Goal: Information Seeking & Learning: Learn about a topic

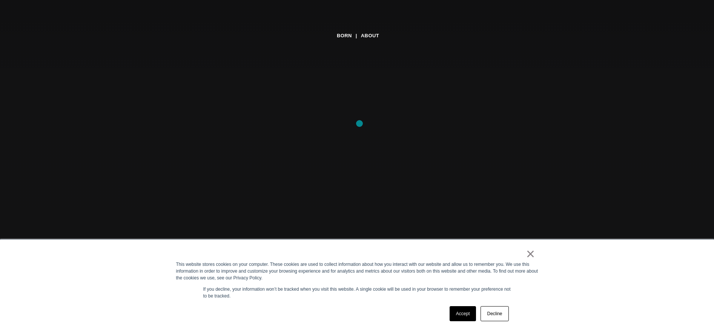
scroll to position [82, 0]
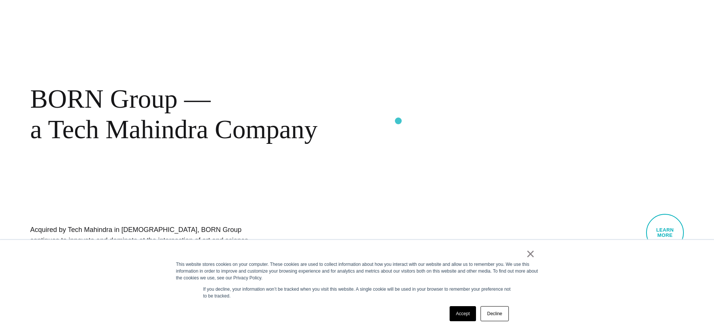
scroll to position [412, 0]
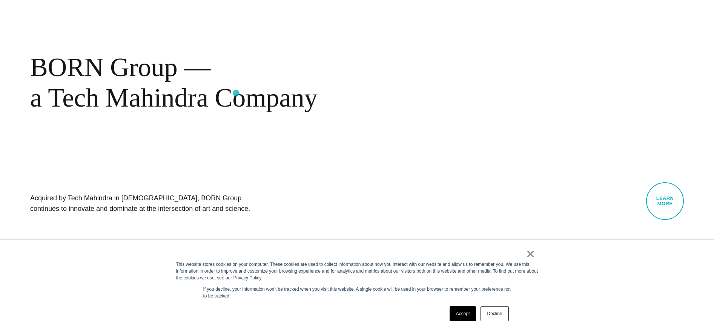
click at [224, 92] on div "BORN Group — a Tech Mahindra Company" at bounding box center [245, 82] width 430 height 61
click at [669, 200] on link "Learn More" at bounding box center [665, 201] width 38 height 38
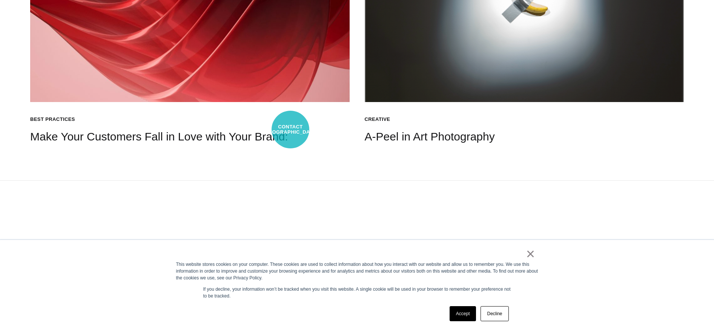
scroll to position [1291, 0]
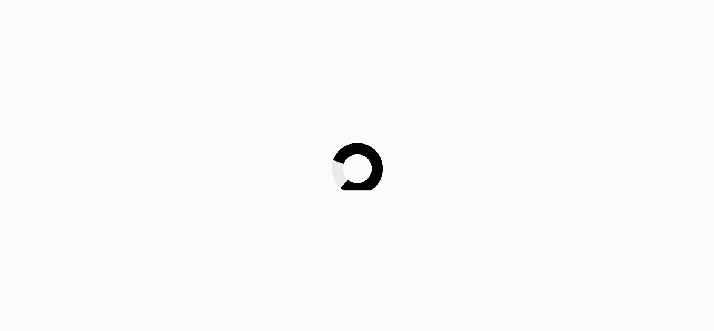
click at [118, 157] on div at bounding box center [357, 165] width 714 height 331
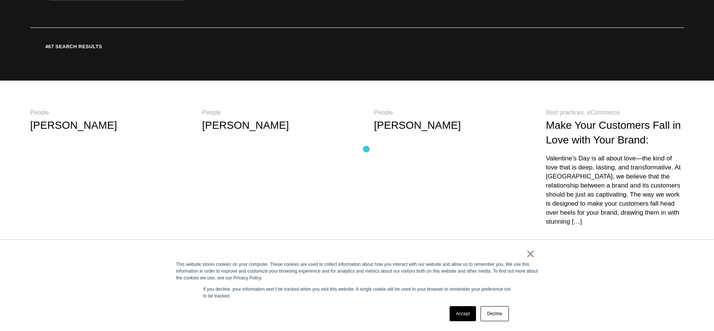
scroll to position [126, 0]
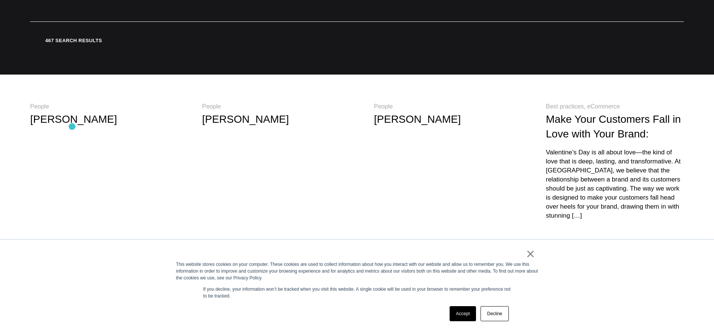
click at [72, 127] on div "[PERSON_NAME]" at bounding box center [99, 120] width 138 height 15
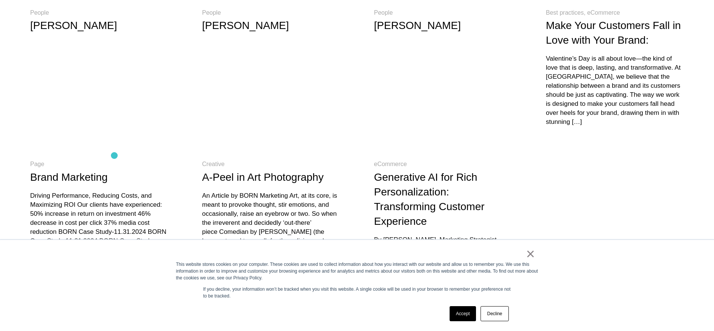
scroll to position [205, 0]
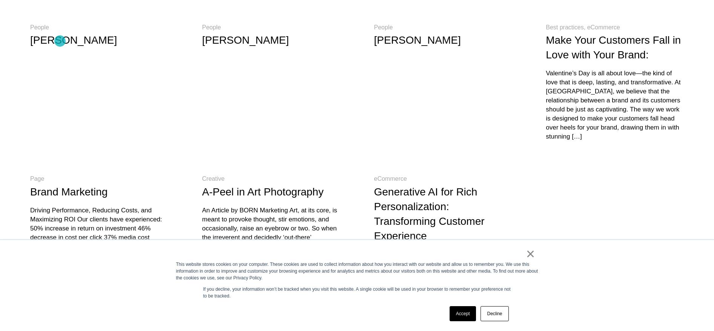
click at [60, 41] on link "[PERSON_NAME]" at bounding box center [73, 40] width 87 height 12
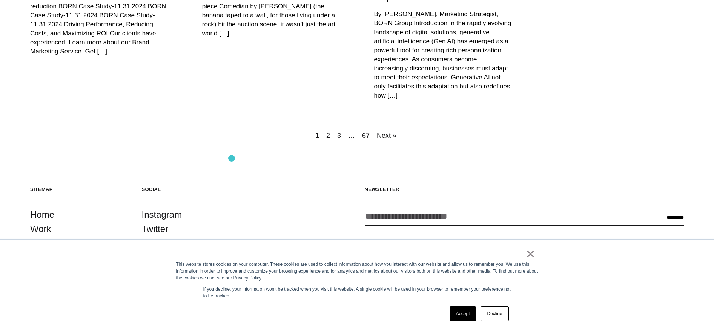
scroll to position [483, 0]
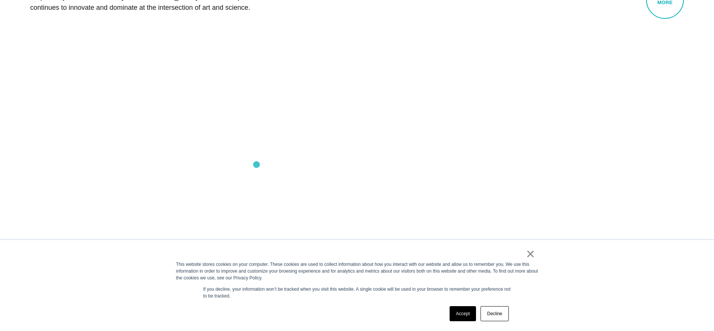
scroll to position [725, 0]
